Goal: Information Seeking & Learning: Learn about a topic

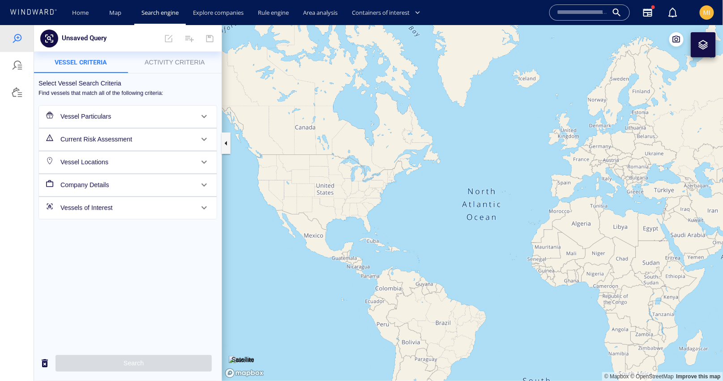
click at [559, 13] on input "text" at bounding box center [582, 12] width 51 height 13
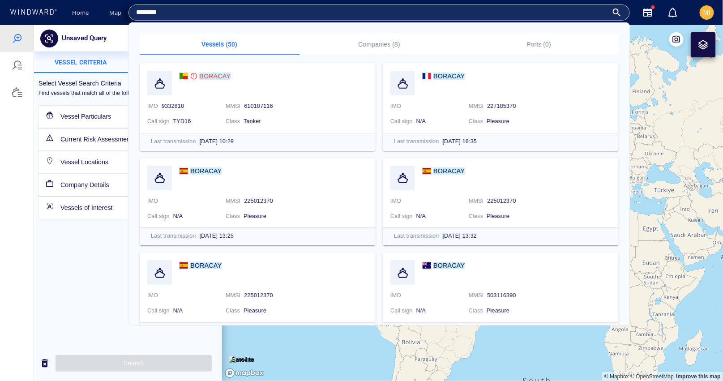
click at [251, 9] on input "*******" at bounding box center [372, 12] width 472 height 13
type input "*******"
click at [212, 74] on mark "BORACAY" at bounding box center [214, 76] width 31 height 7
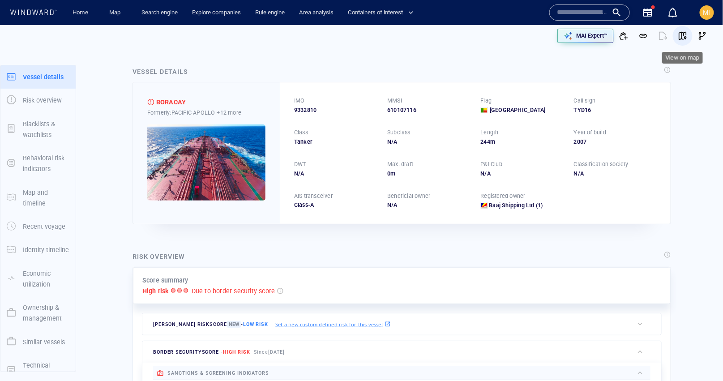
click at [683, 34] on span "button" at bounding box center [682, 35] width 9 height 9
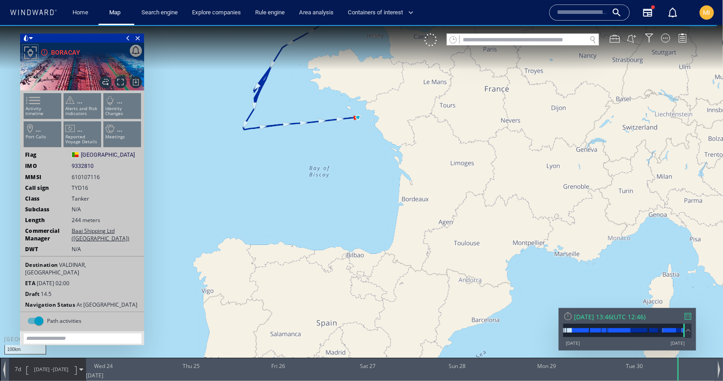
drag, startPoint x: 370, startPoint y: 159, endPoint x: 370, endPoint y: 229, distance: 69.9
click at [370, 229] on canvas "Map" at bounding box center [362, 198] width 724 height 347
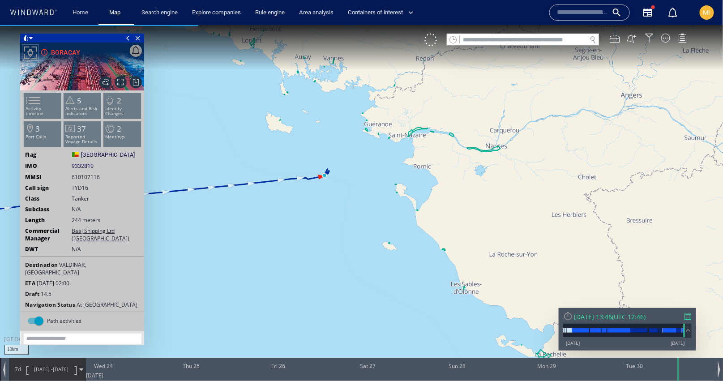
drag, startPoint x: 325, startPoint y: 183, endPoint x: 350, endPoint y: 213, distance: 39.4
click at [350, 213] on canvas "Map" at bounding box center [362, 198] width 724 height 347
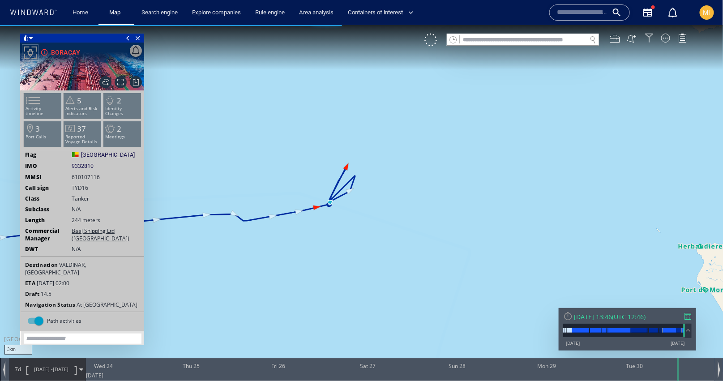
drag, startPoint x: 344, startPoint y: 211, endPoint x: 384, endPoint y: 228, distance: 43.1
click at [384, 228] on canvas "Map" at bounding box center [362, 198] width 724 height 347
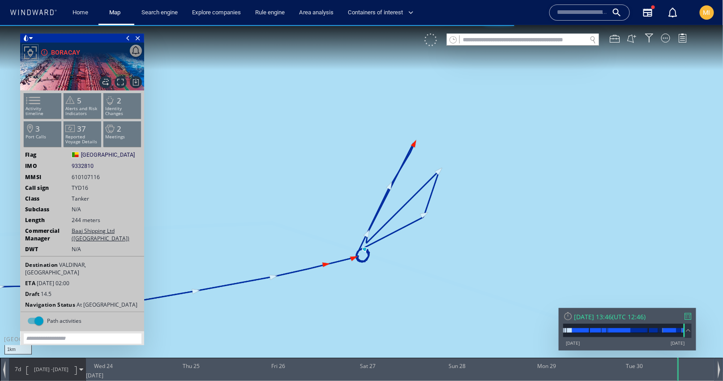
click at [431, 37] on div at bounding box center [431, 39] width 13 height 13
click at [666, 36] on div at bounding box center [665, 37] width 9 height 9
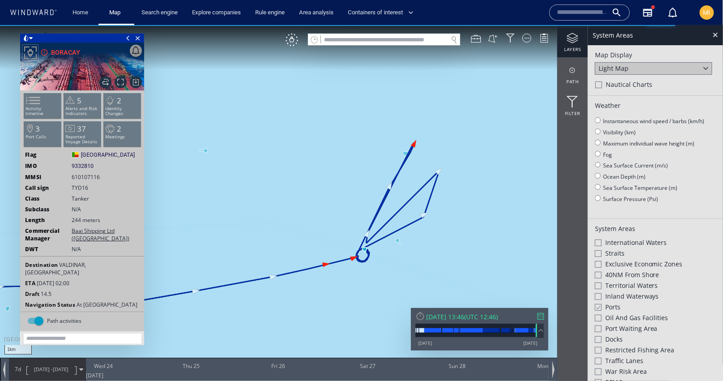
click at [571, 43] on div at bounding box center [573, 37] width 30 height 11
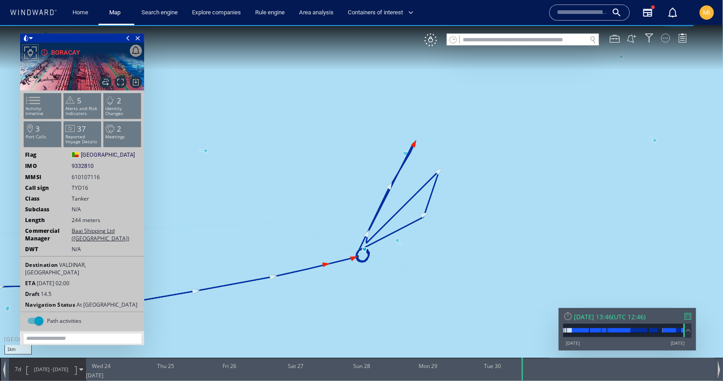
click at [665, 38] on div at bounding box center [665, 37] width 9 height 9
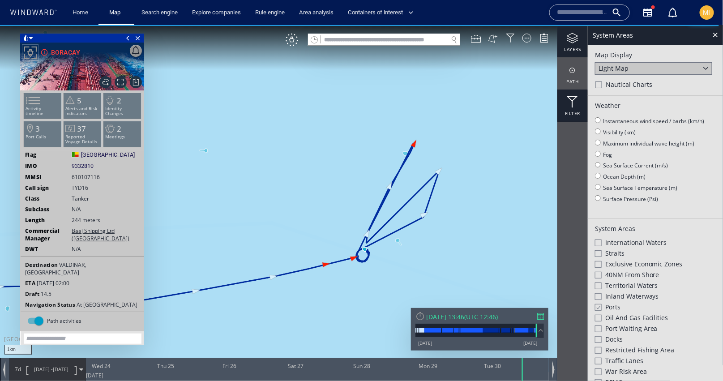
click at [570, 107] on div "Filter" at bounding box center [573, 105] width 30 height 32
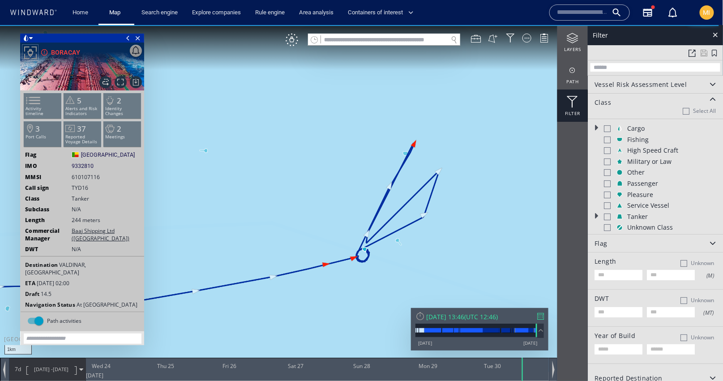
click at [606, 129] on div at bounding box center [607, 128] width 7 height 7
click at [606, 139] on div at bounding box center [607, 139] width 7 height 7
click at [607, 150] on div at bounding box center [607, 150] width 7 height 7
click at [607, 164] on div "Military or Law" at bounding box center [663, 161] width 119 height 9
click at [607, 174] on div at bounding box center [607, 172] width 7 height 7
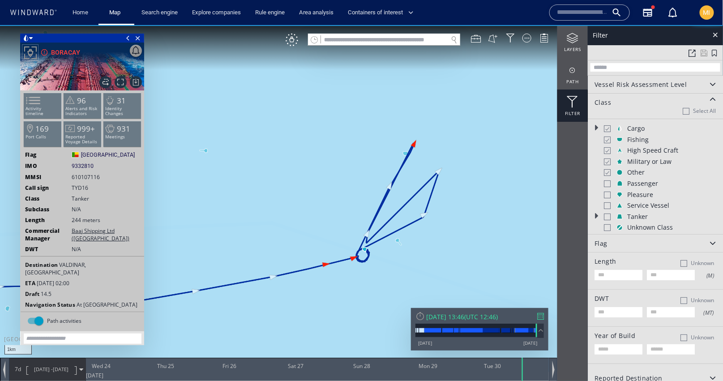
click at [607, 181] on div at bounding box center [607, 183] width 7 height 7
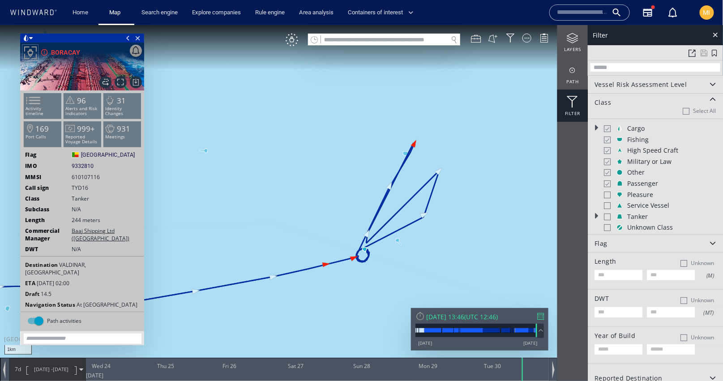
click at [607, 191] on div at bounding box center [607, 194] width 7 height 7
click at [607, 203] on div at bounding box center [607, 205] width 7 height 7
click at [607, 213] on div at bounding box center [607, 216] width 7 height 7
click at [607, 224] on div at bounding box center [607, 227] width 7 height 7
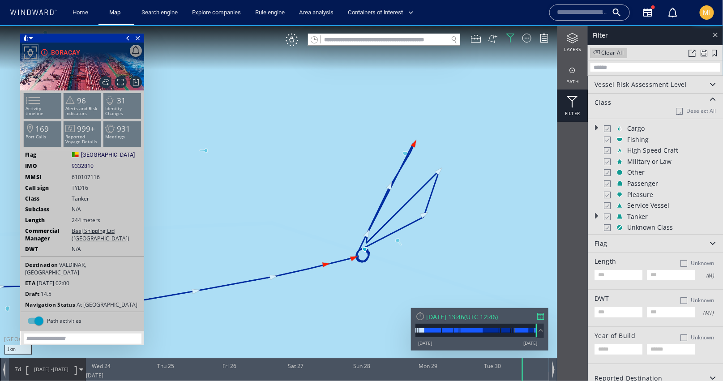
click at [717, 34] on div at bounding box center [716, 34] width 10 height 10
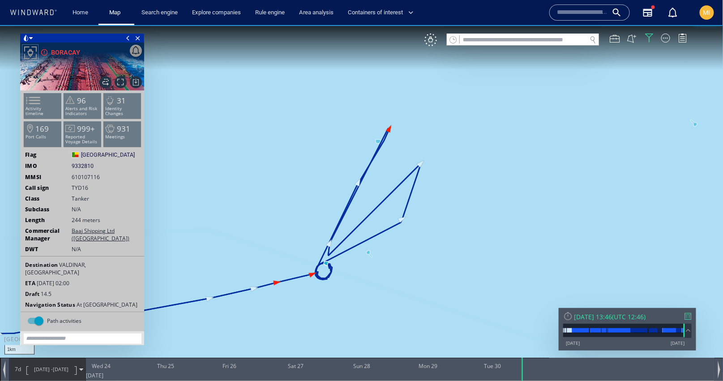
click at [423, 257] on canvas "Map" at bounding box center [362, 198] width 724 height 347
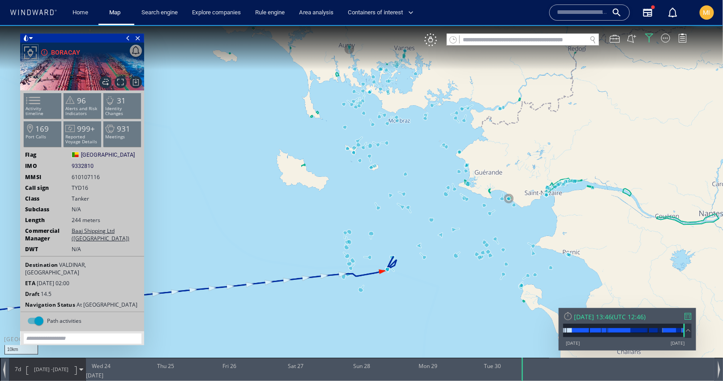
drag, startPoint x: 388, startPoint y: 282, endPoint x: 408, endPoint y: 274, distance: 21.9
click at [408, 274] on canvas "Map" at bounding box center [362, 198] width 724 height 347
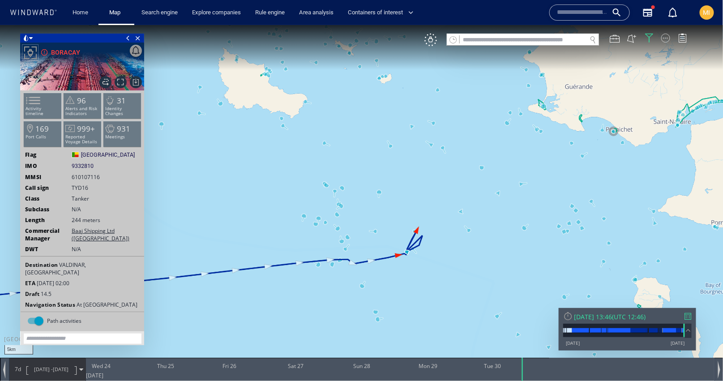
click at [665, 36] on div at bounding box center [665, 37] width 9 height 9
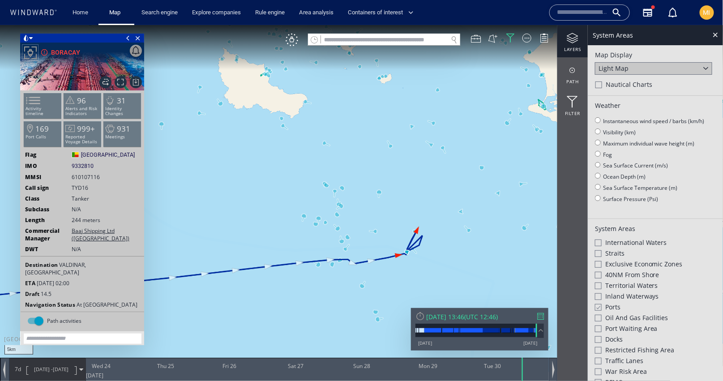
click at [574, 35] on div at bounding box center [573, 37] width 30 height 11
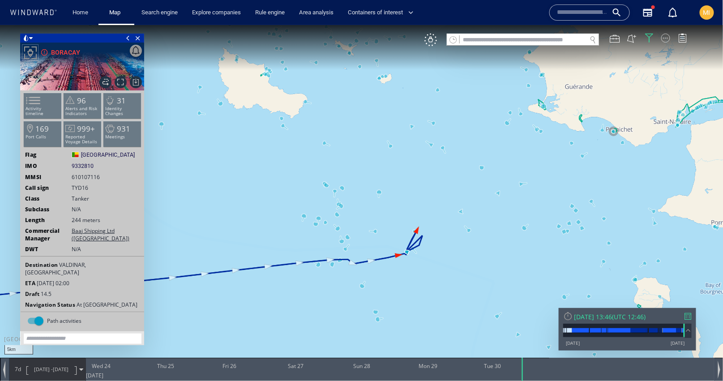
click at [665, 37] on div at bounding box center [665, 37] width 9 height 9
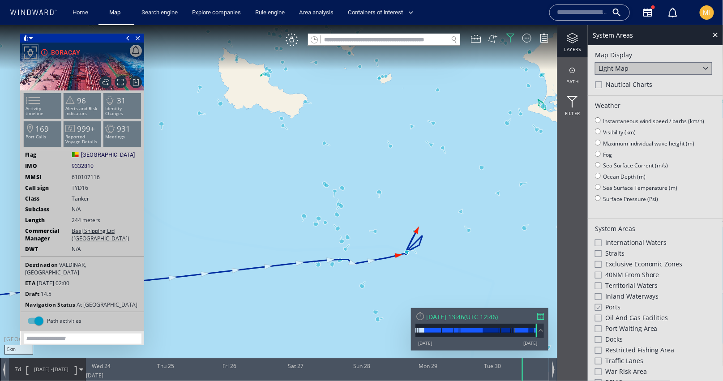
click at [598, 283] on div at bounding box center [598, 285] width 7 height 7
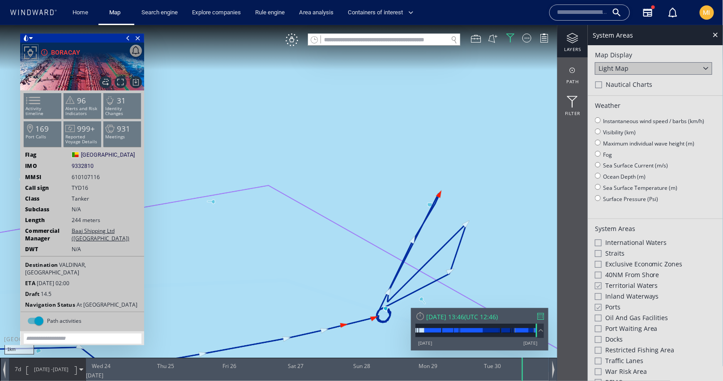
drag, startPoint x: 281, startPoint y: 253, endPoint x: 274, endPoint y: 172, distance: 81.8
click at [274, 172] on canvas "Map" at bounding box center [362, 198] width 724 height 347
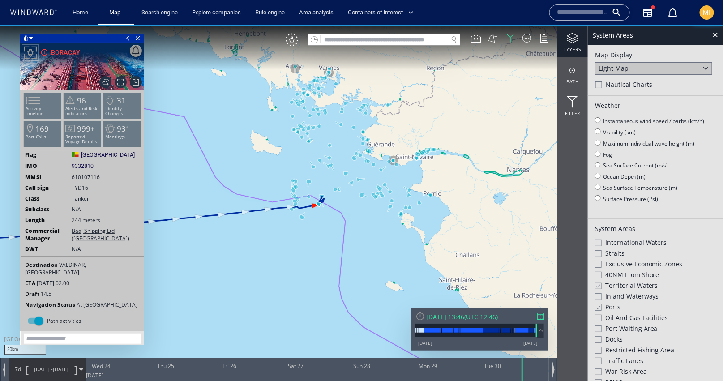
drag, startPoint x: 313, startPoint y: 234, endPoint x: 333, endPoint y: 249, distance: 24.7
click at [333, 248] on canvas "Map" at bounding box center [362, 198] width 724 height 347
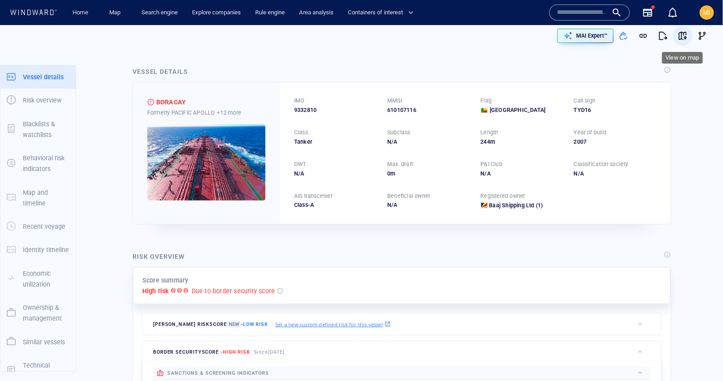
click at [687, 35] on span "button" at bounding box center [682, 35] width 9 height 9
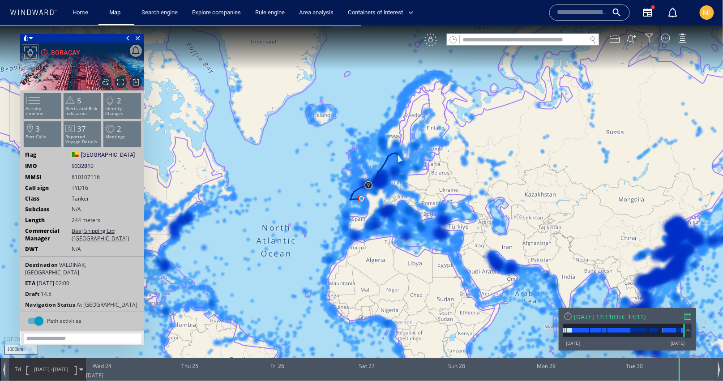
click at [433, 43] on div "VM" at bounding box center [431, 39] width 13 height 13
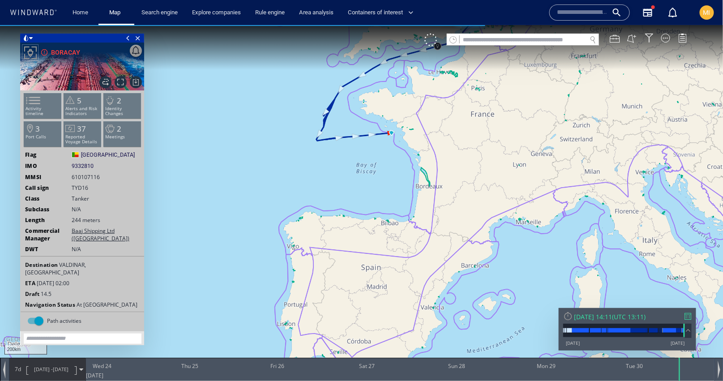
drag, startPoint x: 373, startPoint y: 163, endPoint x: 344, endPoint y: 203, distance: 49.8
click at [344, 200] on canvas "Map" at bounding box center [362, 198] width 724 height 347
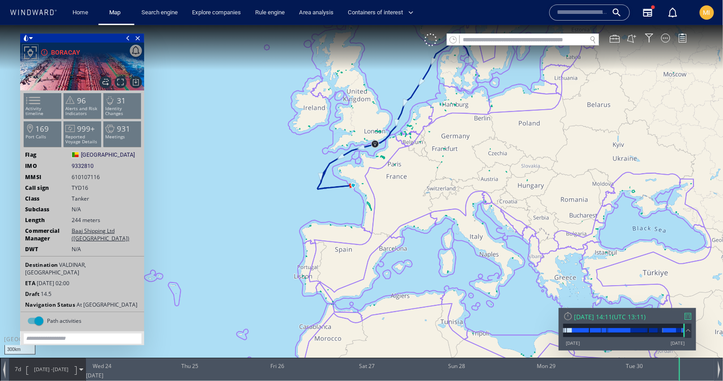
drag, startPoint x: 380, startPoint y: 185, endPoint x: 334, endPoint y: 230, distance: 65.2
click at [335, 227] on canvas "Map" at bounding box center [362, 198] width 724 height 347
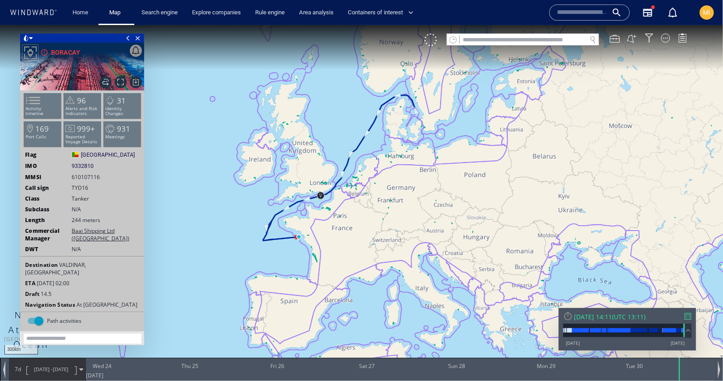
drag, startPoint x: 334, startPoint y: 230, endPoint x: 325, endPoint y: 234, distance: 9.8
click at [325, 234] on canvas "Map" at bounding box center [362, 198] width 724 height 347
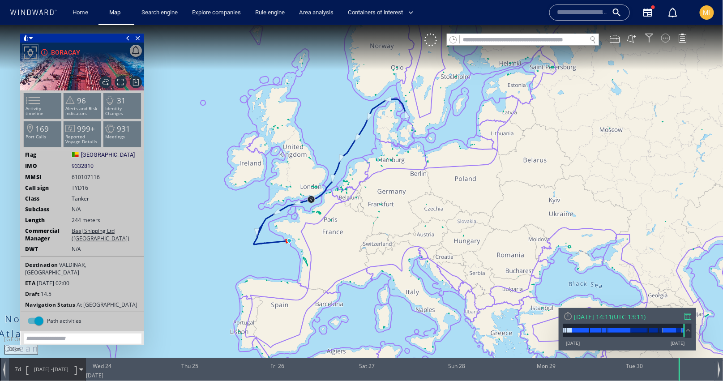
click at [668, 39] on div at bounding box center [665, 37] width 9 height 9
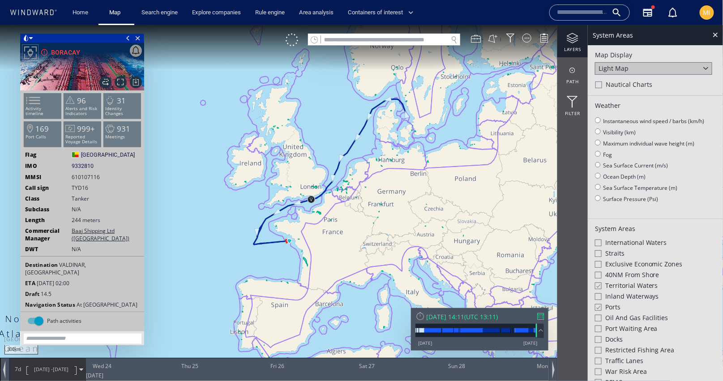
click at [598, 282] on div at bounding box center [598, 286] width 7 height 8
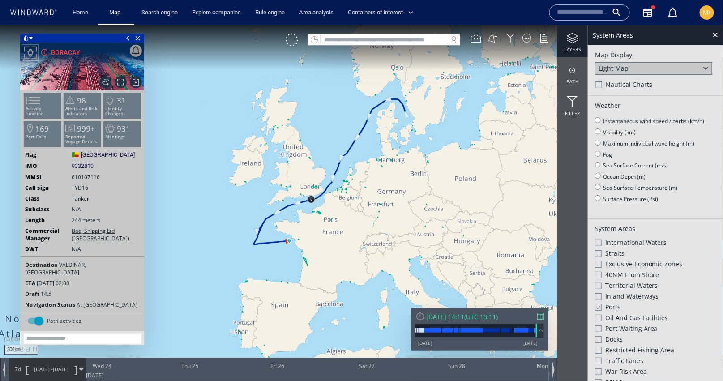
click at [597, 304] on div at bounding box center [598, 307] width 7 height 8
click at [575, 71] on div at bounding box center [573, 69] width 30 height 11
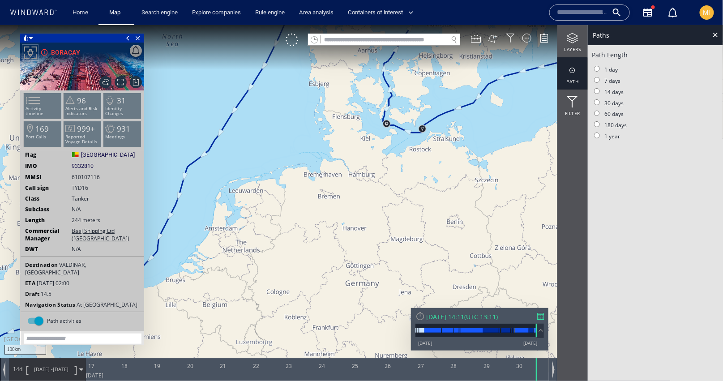
drag, startPoint x: 469, startPoint y: 133, endPoint x: 462, endPoint y: 202, distance: 69.3
click at [463, 199] on canvas "Map" at bounding box center [362, 198] width 724 height 347
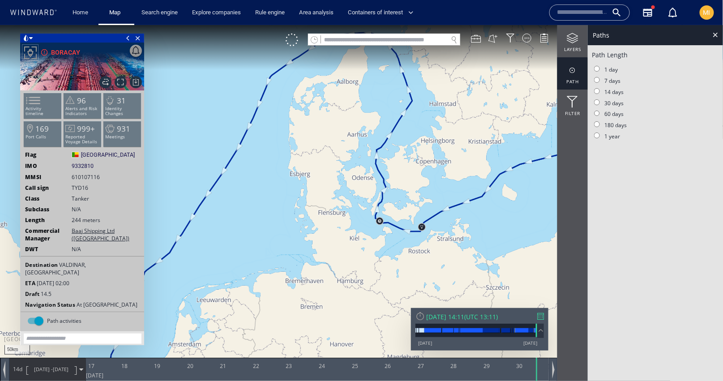
drag, startPoint x: 401, startPoint y: 137, endPoint x: 397, endPoint y: 182, distance: 44.6
click at [397, 180] on canvas "Map" at bounding box center [362, 198] width 724 height 347
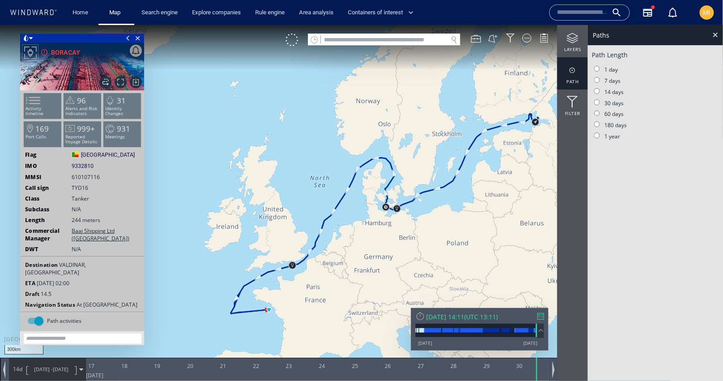
drag, startPoint x: 390, startPoint y: 192, endPoint x: 325, endPoint y: 162, distance: 71.5
click at [325, 159] on canvas "Map" at bounding box center [362, 198] width 724 height 347
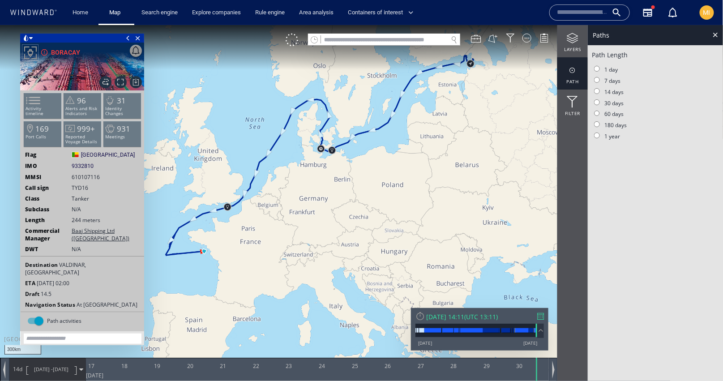
drag, startPoint x: 332, startPoint y: 192, endPoint x: 332, endPoint y: 167, distance: 25.1
click at [332, 167] on canvas "Map" at bounding box center [362, 198] width 724 height 347
